Goal: Go to known website: Access a specific website the user already knows

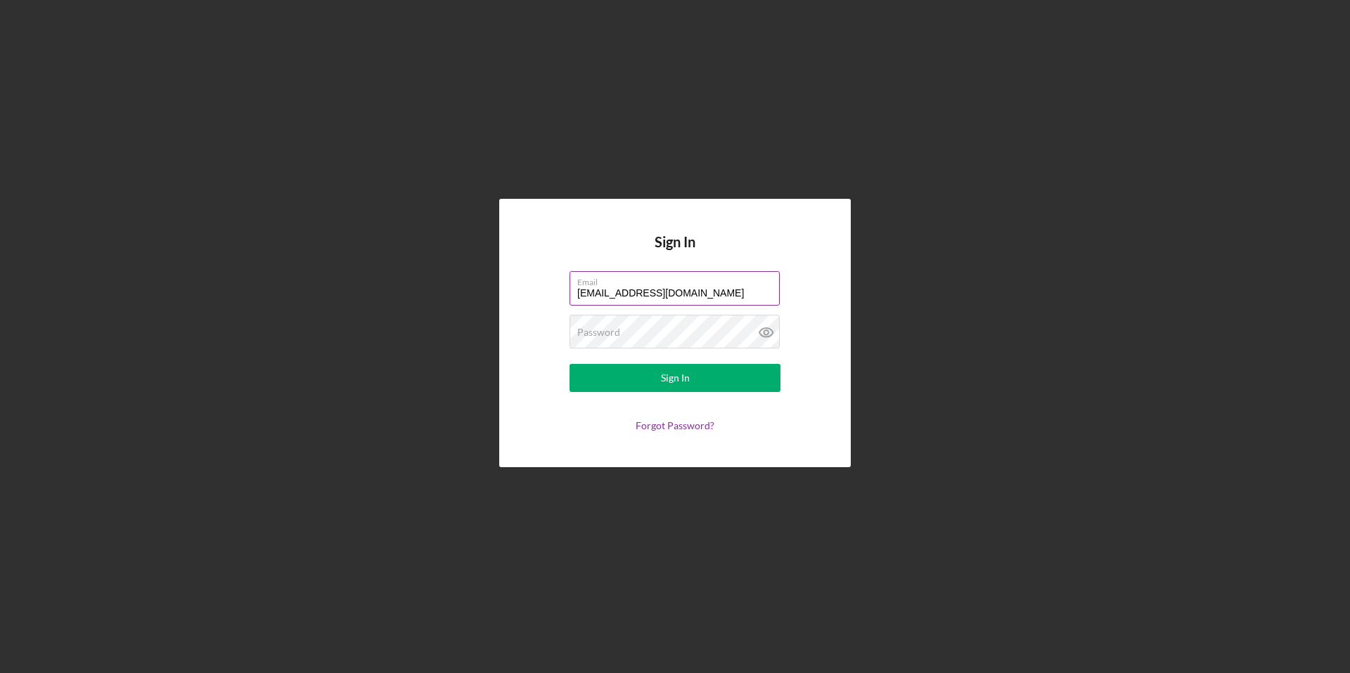
click at [709, 287] on input "[EMAIL_ADDRESS][DOMAIN_NAME]" at bounding box center [674, 288] width 210 height 34
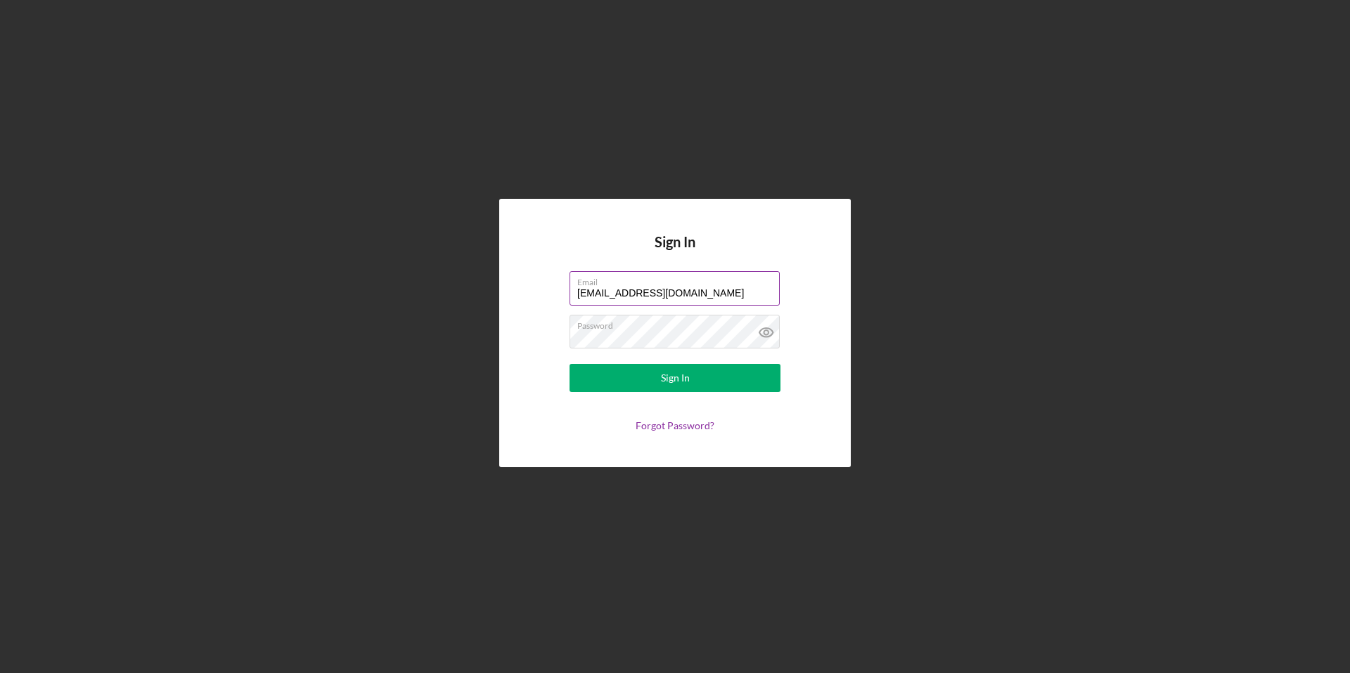
click at [708, 288] on input "[EMAIL_ADDRESS][DOMAIN_NAME]" at bounding box center [674, 288] width 210 height 34
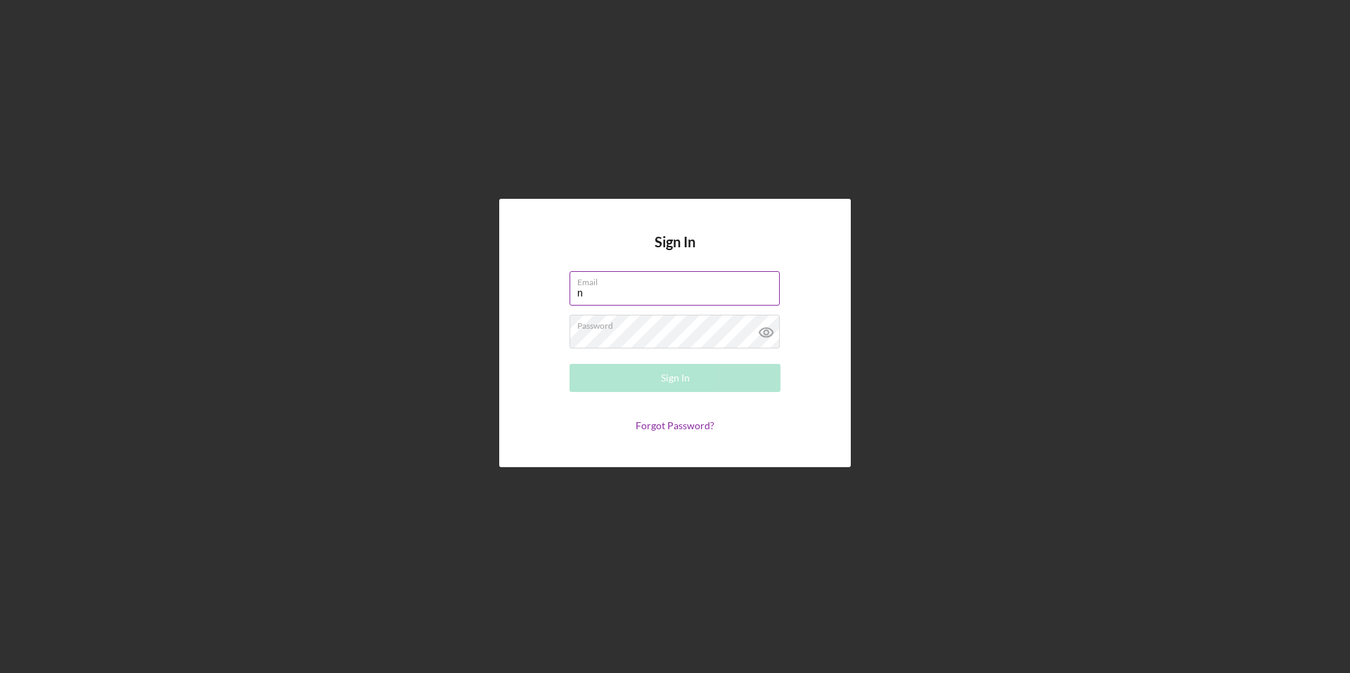
type input "[EMAIL_ADDRESS][PERSON_NAME][DOMAIN_NAME]"
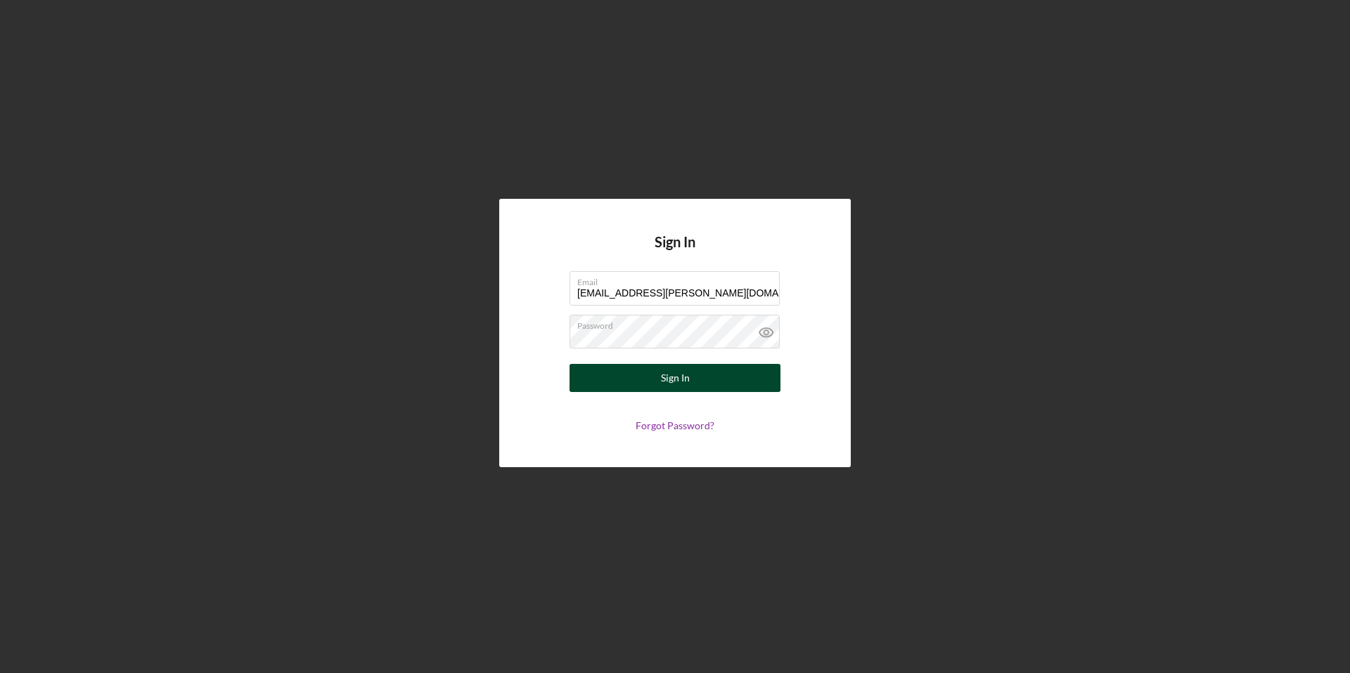
click at [684, 375] on div "Sign In" at bounding box center [675, 378] width 29 height 28
